Goal: Task Accomplishment & Management: Use online tool/utility

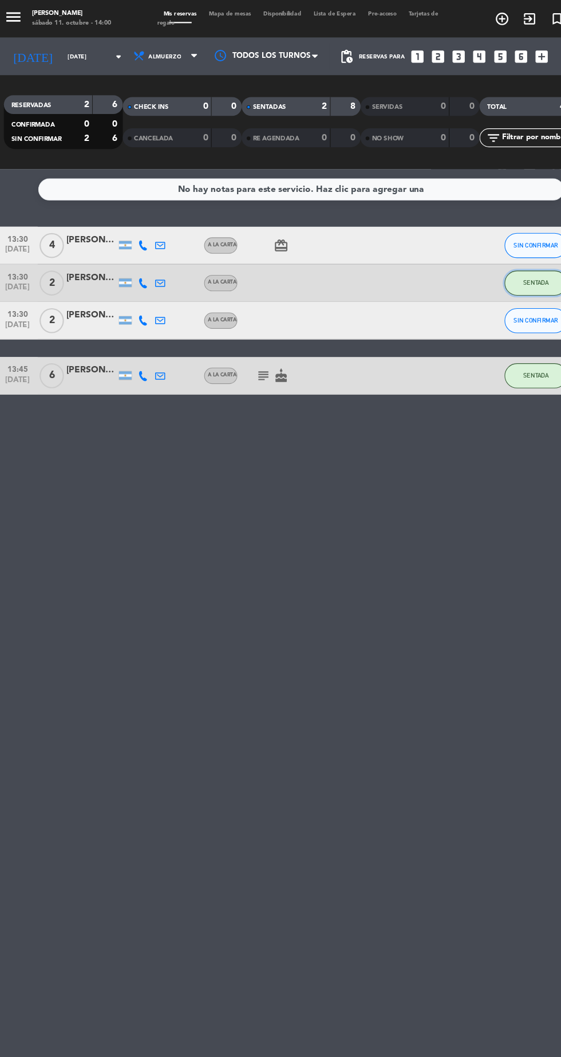
click at [497, 258] on span "SENTADA" at bounding box center [495, 258] width 23 height 6
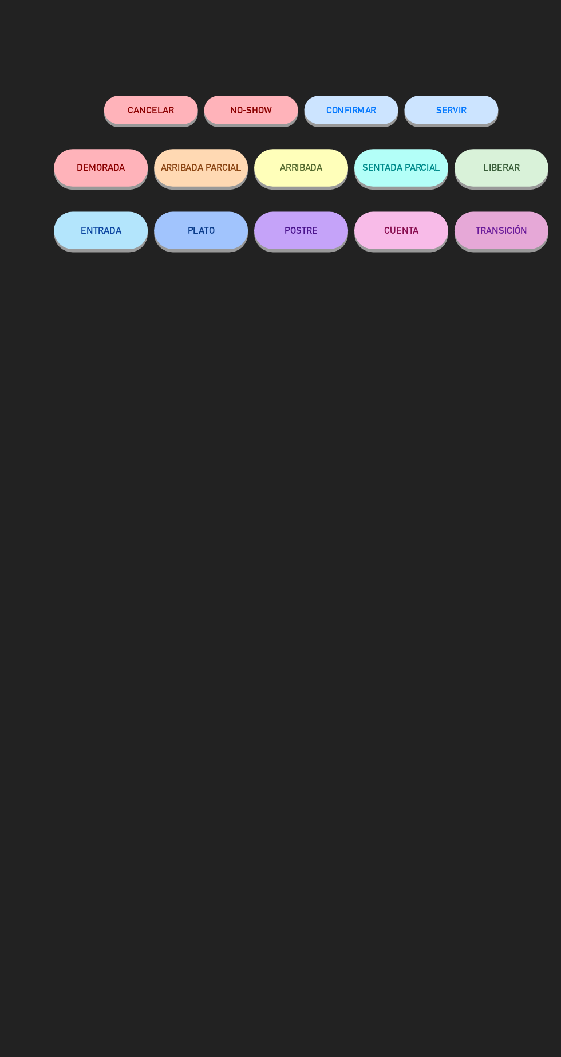
click at [450, 96] on button "SERVIR" at bounding box center [418, 101] width 86 height 26
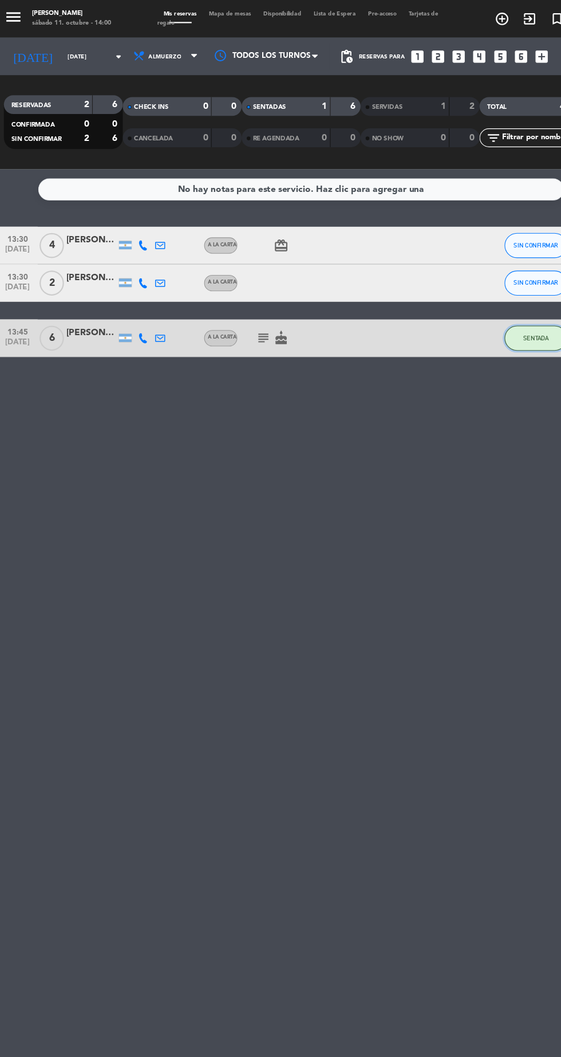
click at [510, 301] on button "SENTADA" at bounding box center [495, 309] width 57 height 23
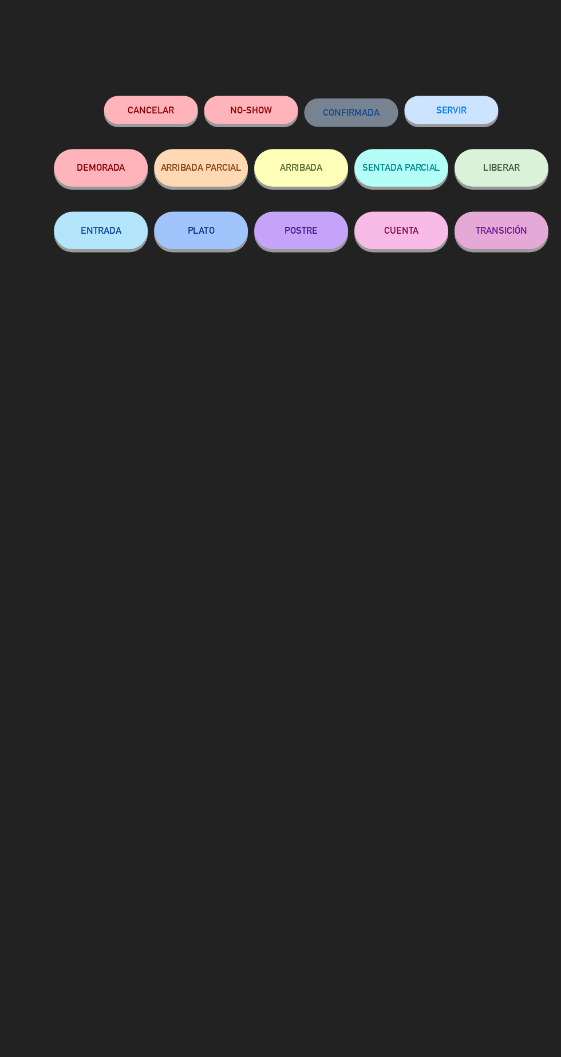
click at [428, 108] on button "SERVIR" at bounding box center [418, 101] width 86 height 26
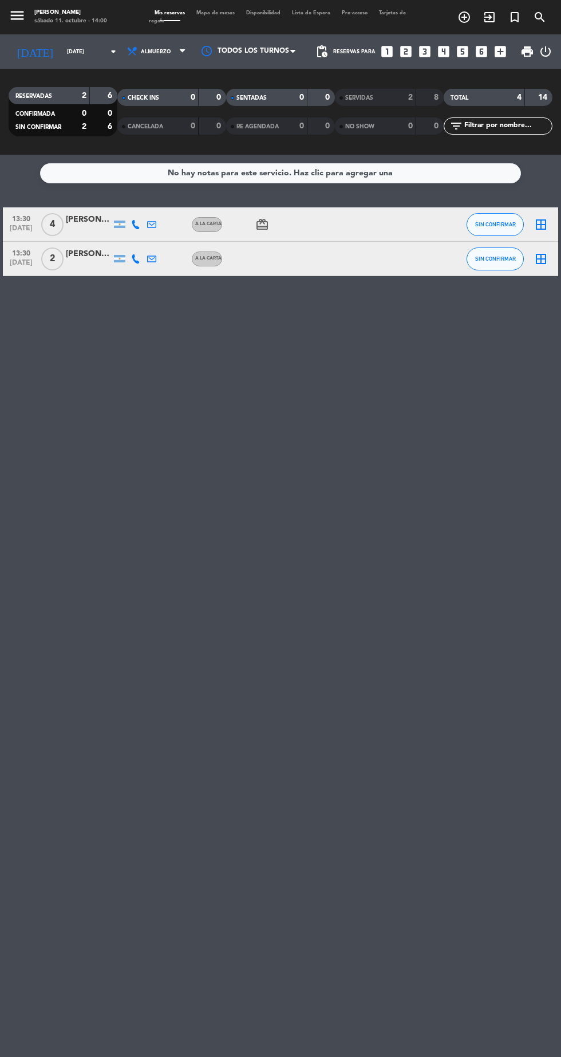
click at [264, 224] on icon "card_giftcard" at bounding box center [262, 225] width 14 height 14
click at [419, 625] on div "No hay notas para este servicio. Haz clic para agregar una 13:30 [DATE] 4 [PERS…" at bounding box center [280, 606] width 561 height 902
click at [492, 224] on span "SIN CONFIRMAR" at bounding box center [495, 224] width 41 height 6
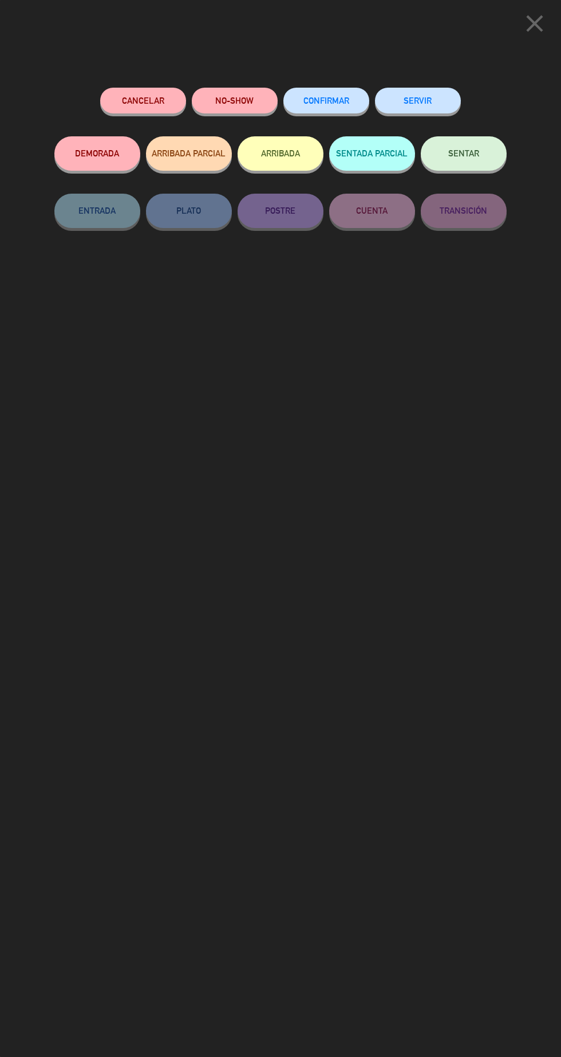
click at [472, 156] on span "SENTAR" at bounding box center [463, 153] width 31 height 10
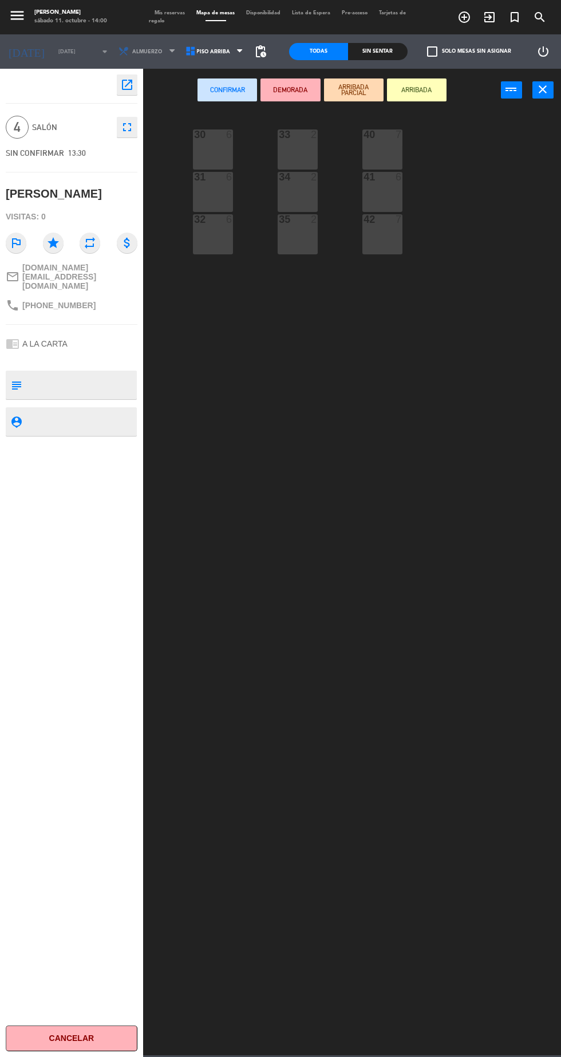
click at [384, 253] on div "42 7" at bounding box center [382, 234] width 40 height 40
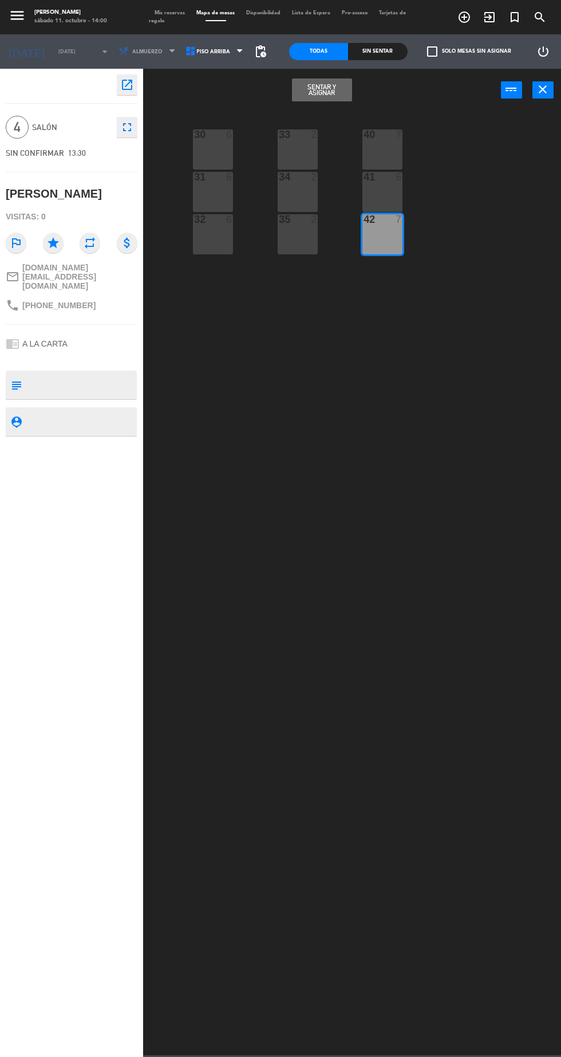
click at [345, 100] on button "Sentar y Asignar" at bounding box center [322, 89] width 60 height 23
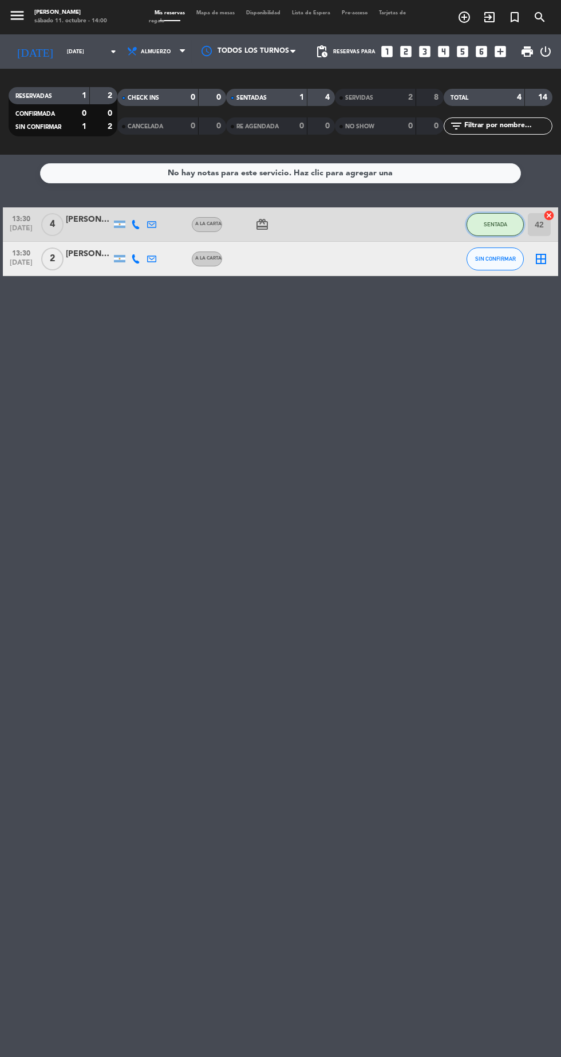
click at [495, 224] on span "SENTADA" at bounding box center [495, 224] width 23 height 6
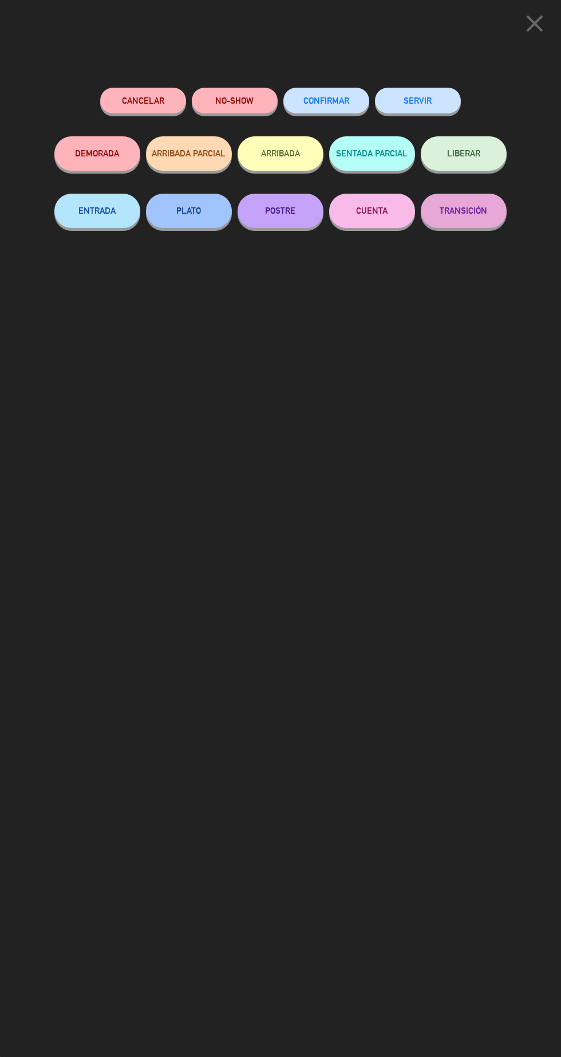
click at [443, 103] on button "SERVIR" at bounding box center [418, 101] width 86 height 26
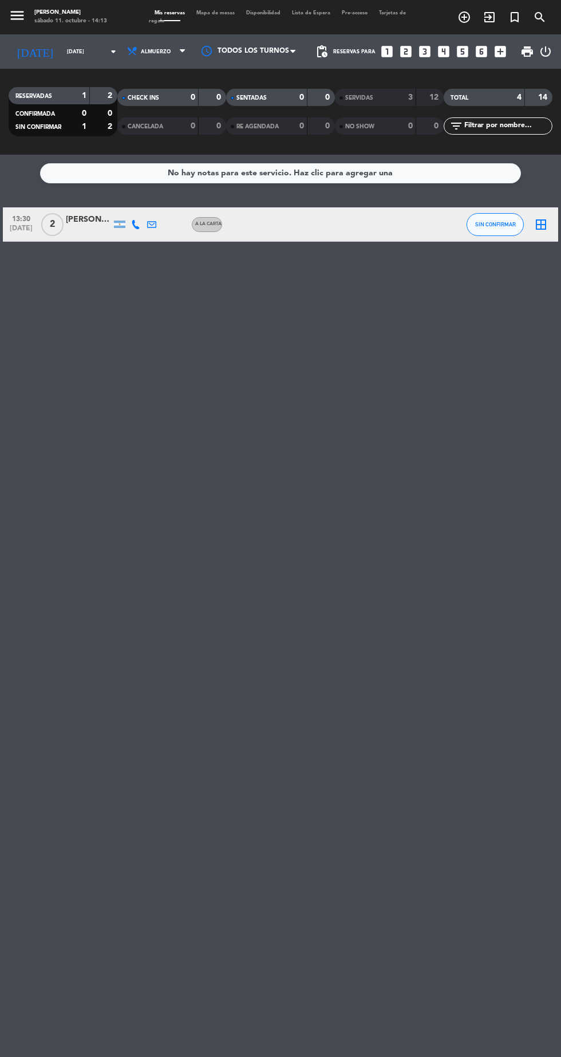
click at [230, 458] on div "No hay notas para este servicio. Haz clic para agregar una 13:30 [DATE] 2 [PERS…" at bounding box center [280, 606] width 561 height 902
